Goal: Transaction & Acquisition: Book appointment/travel/reservation

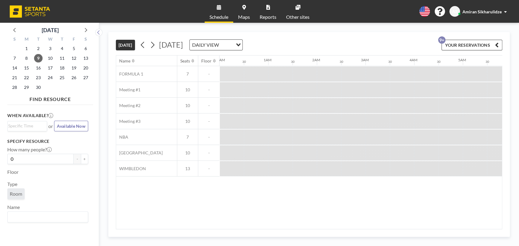
scroll to position [0, 778]
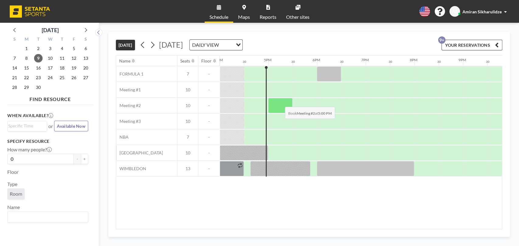
click at [280, 102] on div at bounding box center [280, 105] width 24 height 15
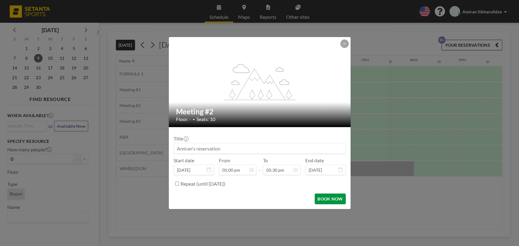
scroll to position [379, 0]
click at [331, 199] on button "BOOK NOW" at bounding box center [330, 199] width 31 height 11
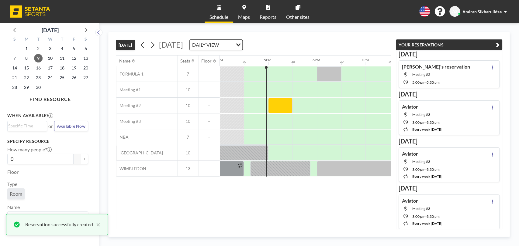
click at [387, 32] on div "[DATE] [DATE] DAILY VIEW Loading..." at bounding box center [253, 43] width 275 height 23
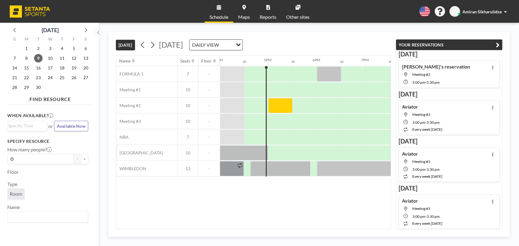
click at [497, 44] on icon "button" at bounding box center [498, 44] width 4 height 7
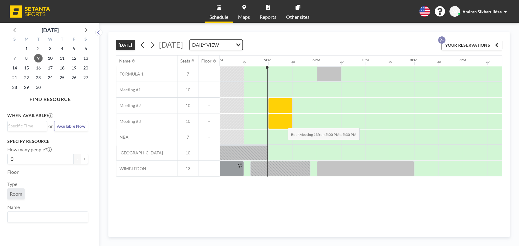
click at [283, 123] on div at bounding box center [280, 121] width 24 height 15
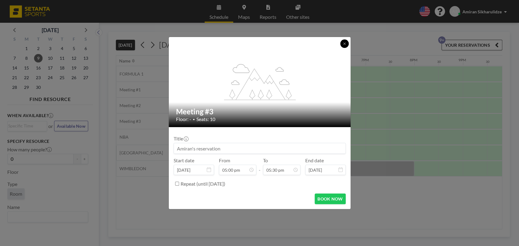
click at [344, 45] on icon at bounding box center [344, 44] width 4 height 4
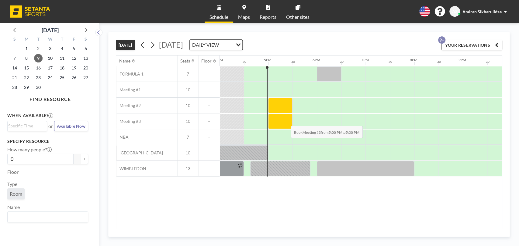
click at [286, 121] on div at bounding box center [280, 121] width 24 height 15
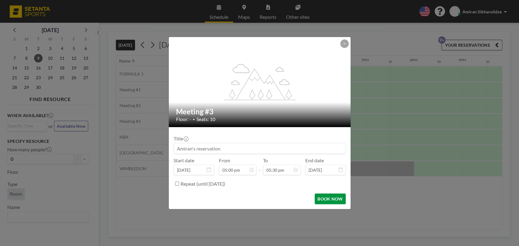
click at [332, 199] on button "BOOK NOW" at bounding box center [330, 199] width 31 height 11
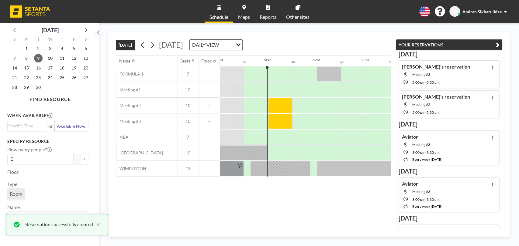
click at [464, 30] on div "[DATE] [DATE] DAILY VIEW Loading... Name Seats Floor 12AM 30 1AM 30 2AM 30 3AM …" at bounding box center [309, 135] width 420 height 224
click at [357, 30] on div "[DATE] [DATE] DAILY VIEW Loading... Name Seats Floor 12AM 30 1AM 30 2AM 30 3AM …" at bounding box center [309, 135] width 420 height 224
click at [337, 46] on div "[DATE] [DATE] DAILY VIEW Loading..." at bounding box center [253, 43] width 275 height 23
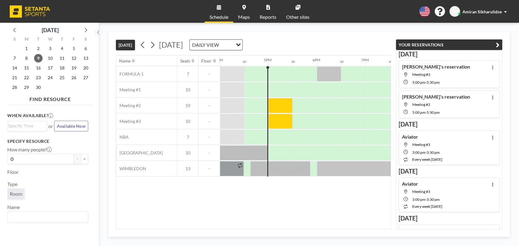
click at [471, 44] on button "YOUR RESERVATIONS" at bounding box center [449, 45] width 106 height 11
